Goal: Navigation & Orientation: Find specific page/section

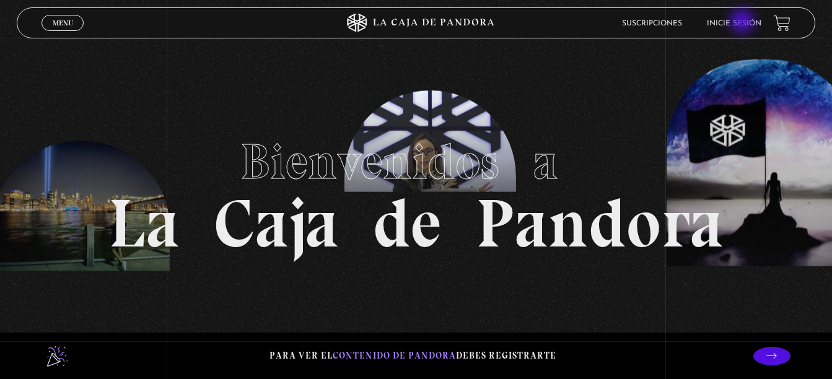
click at [743, 22] on link "Inicie sesión" at bounding box center [734, 23] width 54 height 7
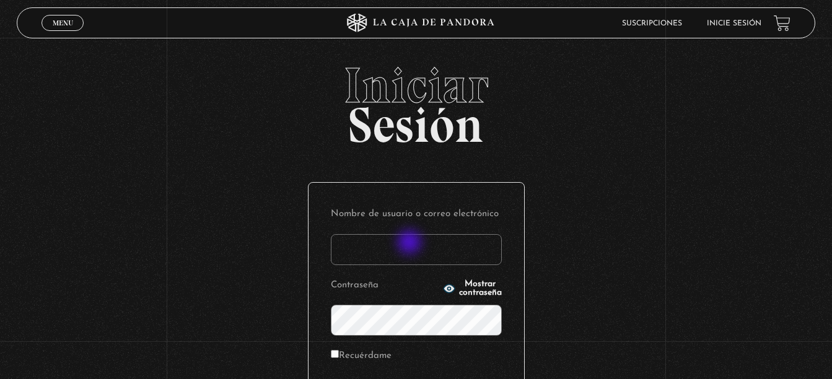
click at [411, 243] on input "Nombre de usuario o correo electrónico" at bounding box center [416, 249] width 171 height 31
type input "belch2@hotmail.com"
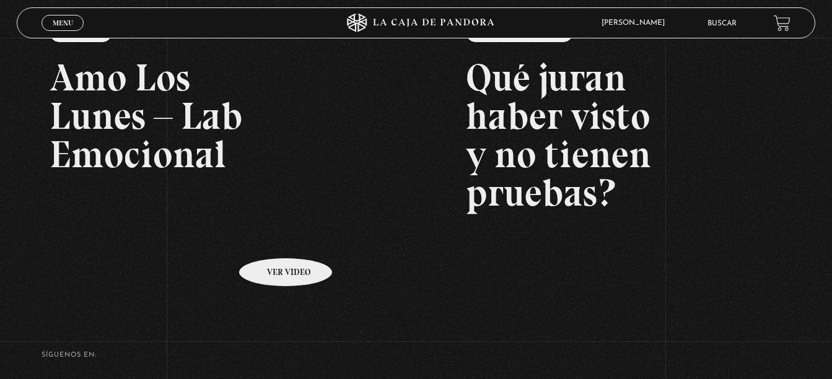
scroll to position [186, 0]
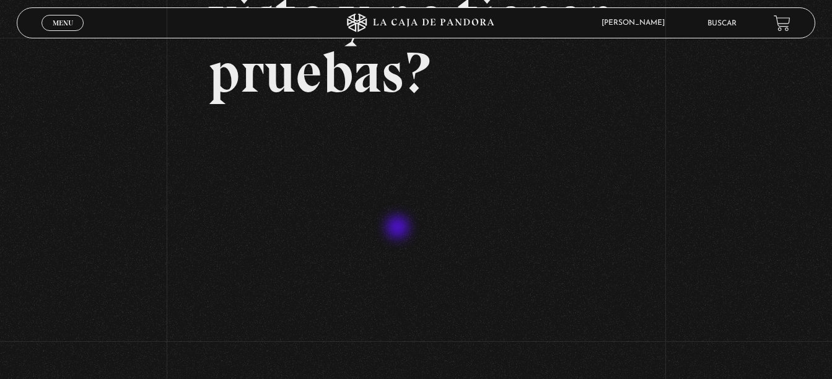
scroll to position [186, 0]
